Goal: Information Seeking & Learning: Learn about a topic

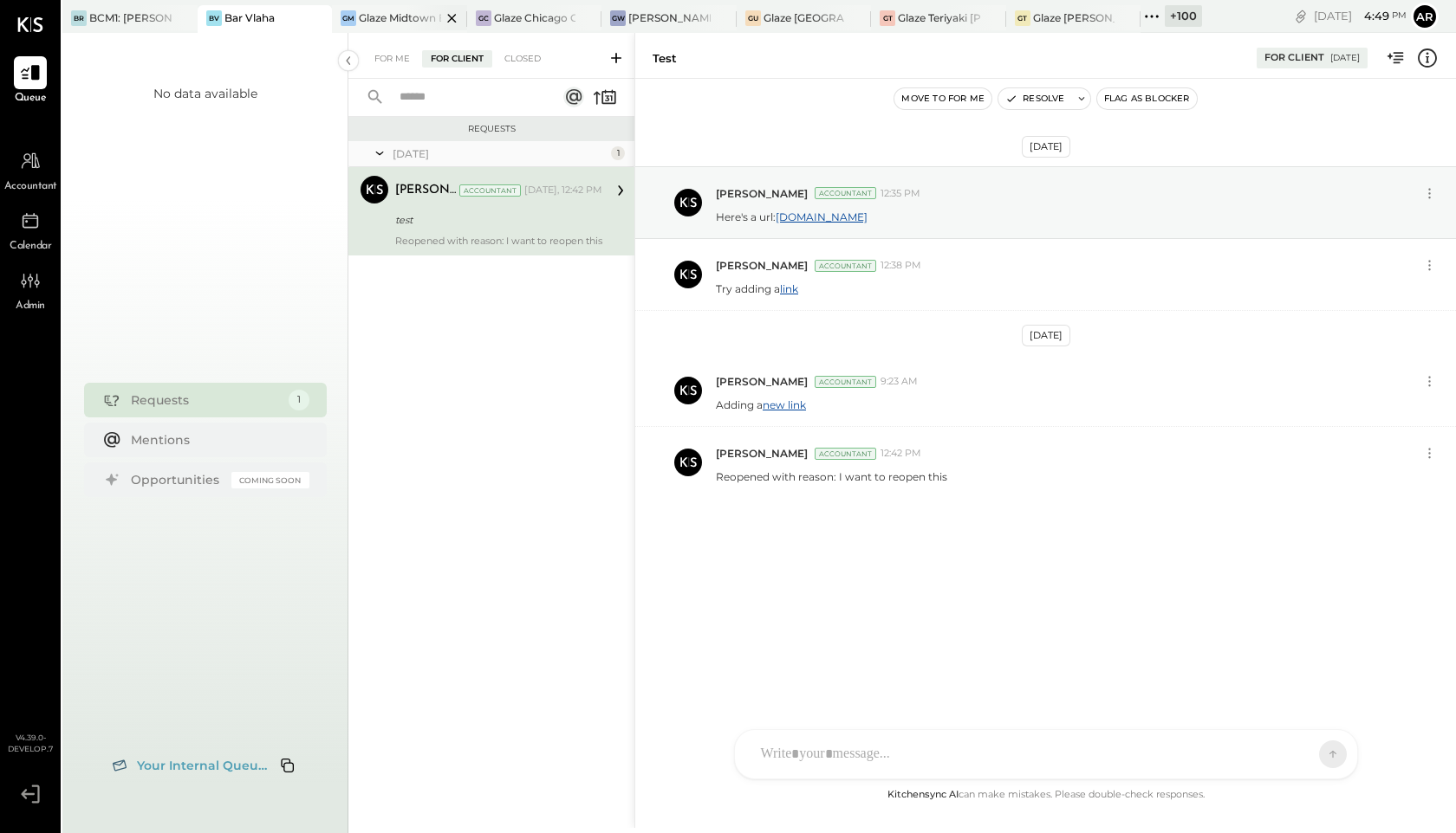
click at [395, 18] on div "Glaze Midtown East - Glaze Lexington One LLC" at bounding box center [400, 17] width 83 height 15
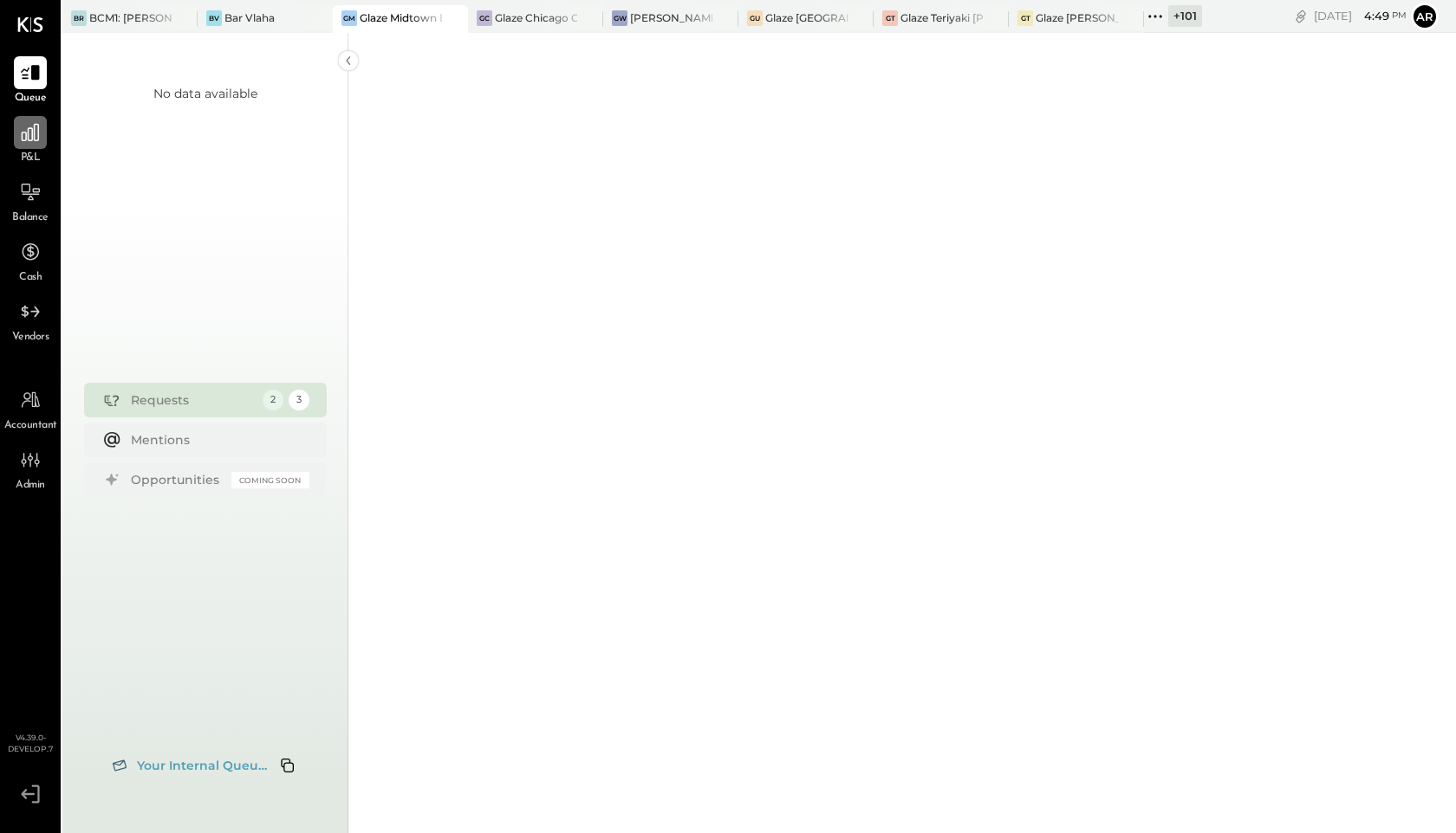
click at [27, 143] on icon at bounding box center [30, 132] width 23 height 23
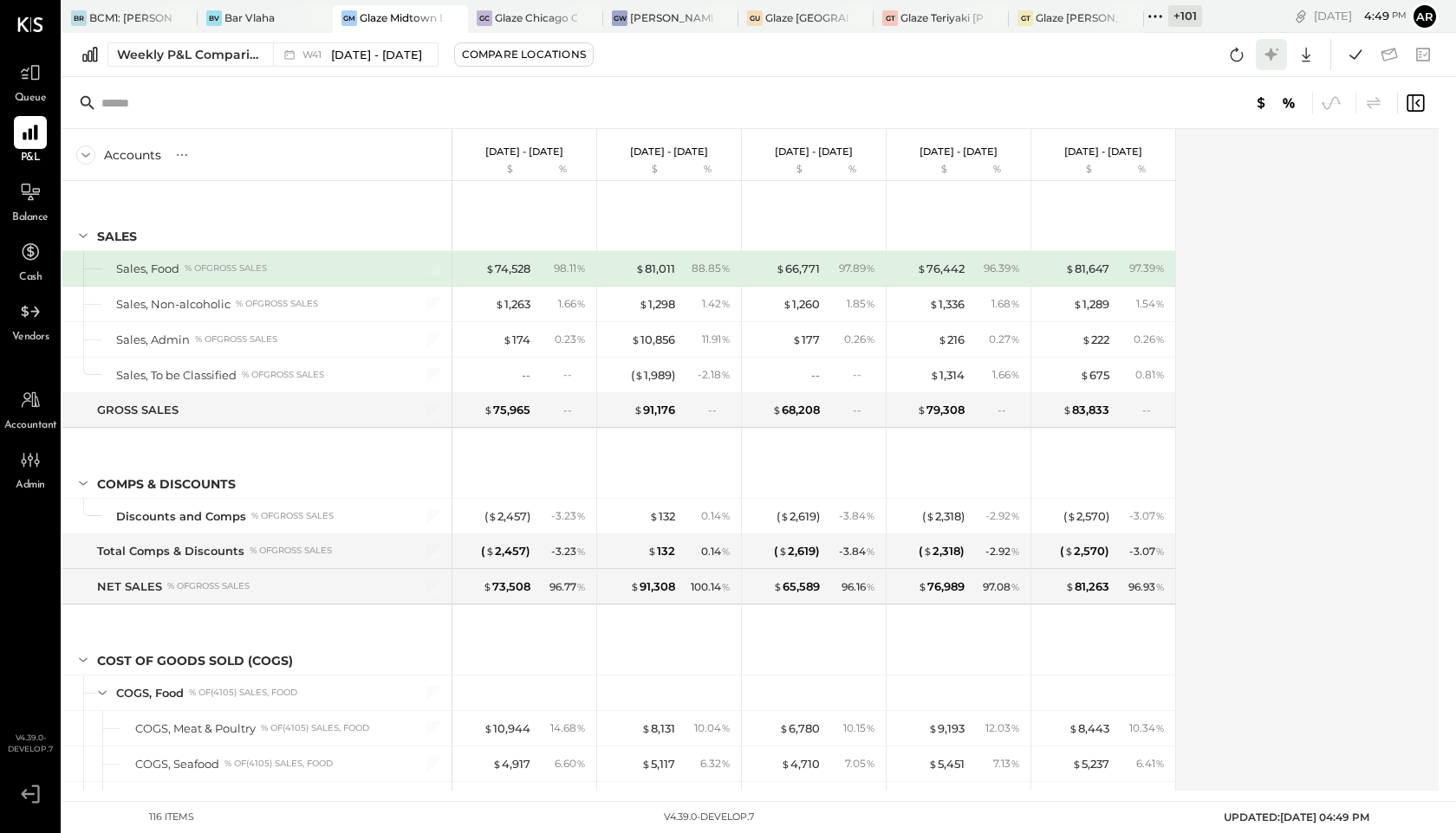
click at [1262, 58] on icon at bounding box center [1271, 55] width 23 height 23
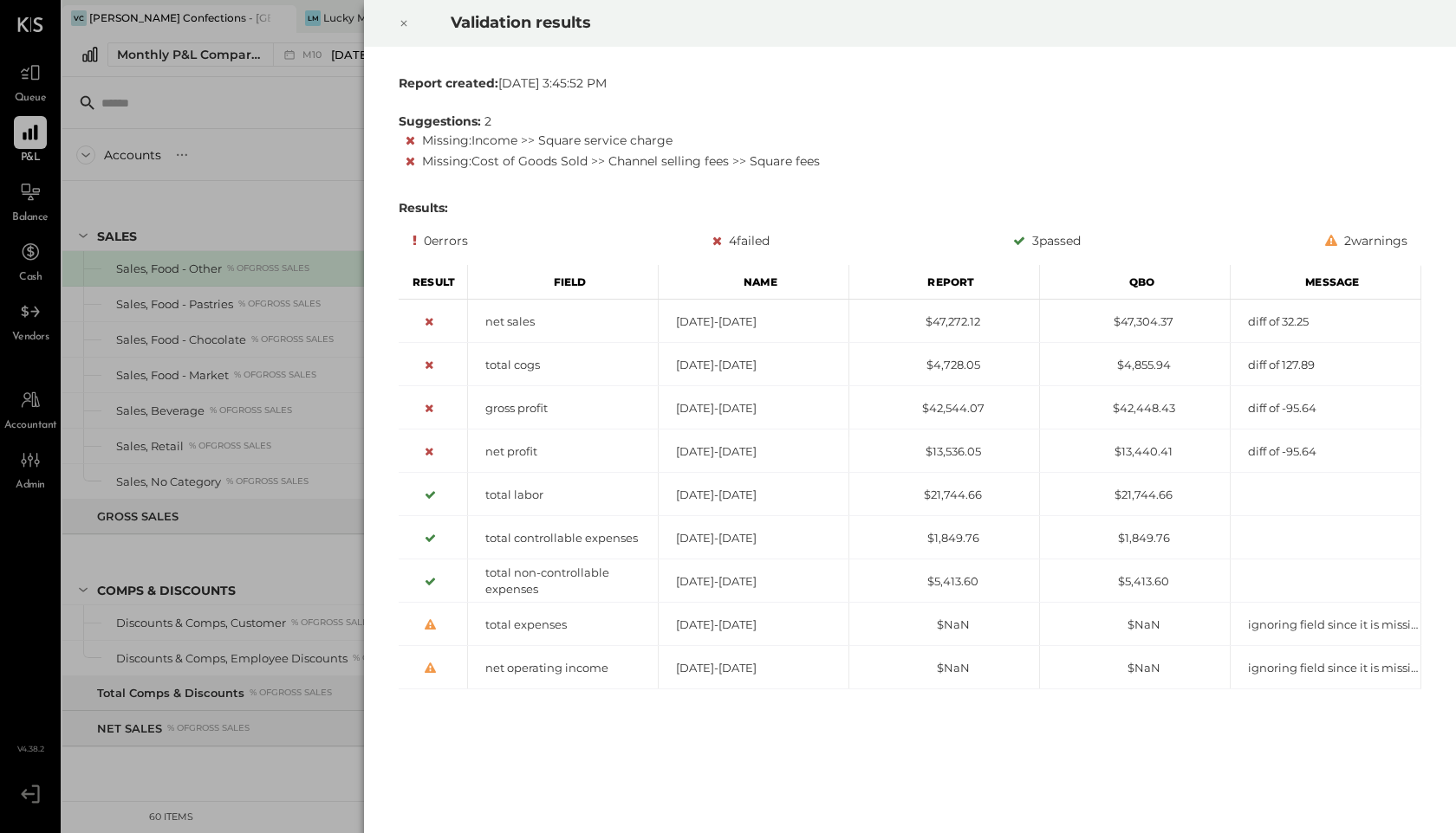
click at [405, 21] on icon at bounding box center [404, 24] width 6 height 6
